Goal: Task Accomplishment & Management: Use online tool/utility

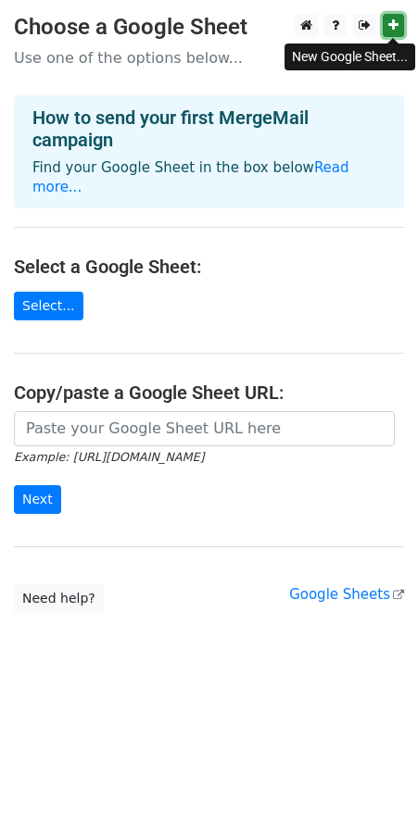
click at [397, 26] on icon at bounding box center [393, 25] width 10 height 13
click at [42, 292] on link "Select..." at bounding box center [48, 306] width 69 height 29
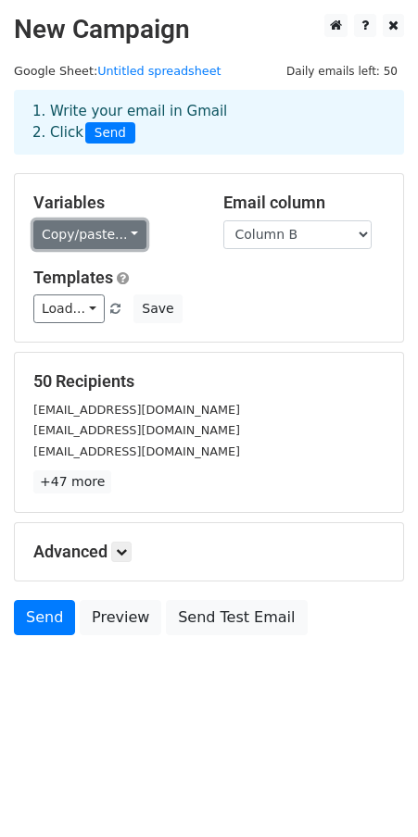
click at [128, 234] on link "Copy/paste..." at bounding box center [89, 234] width 113 height 29
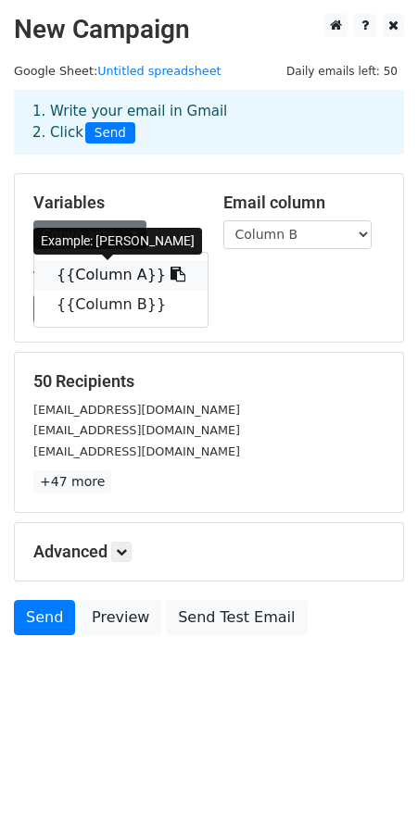
click at [170, 277] on icon at bounding box center [177, 274] width 15 height 15
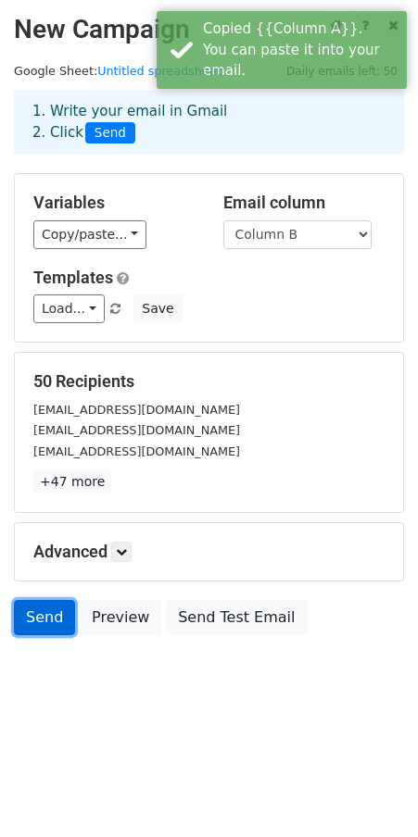
click at [51, 618] on link "Send" at bounding box center [44, 617] width 61 height 35
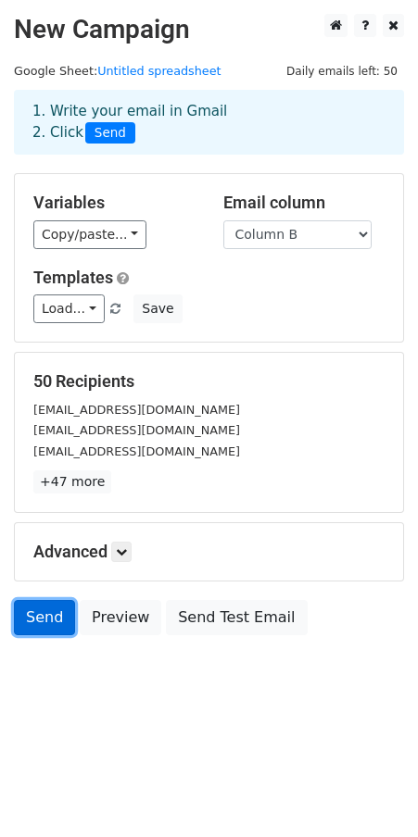
click at [37, 621] on link "Send" at bounding box center [44, 617] width 61 height 35
